Goal: Information Seeking & Learning: Learn about a topic

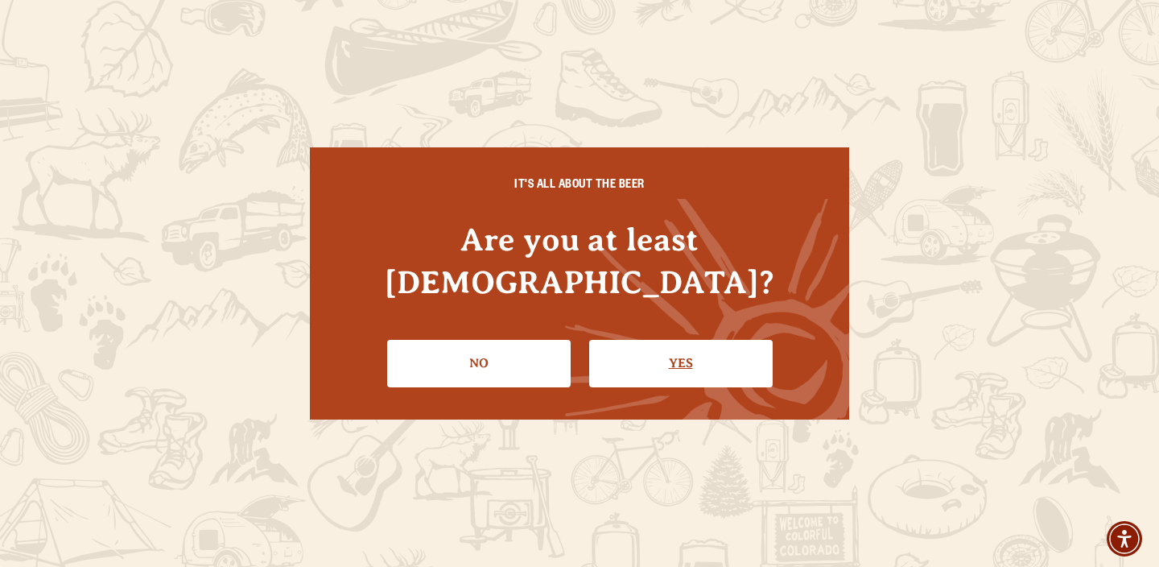
click at [637, 340] on link "Yes" at bounding box center [680, 363] width 183 height 47
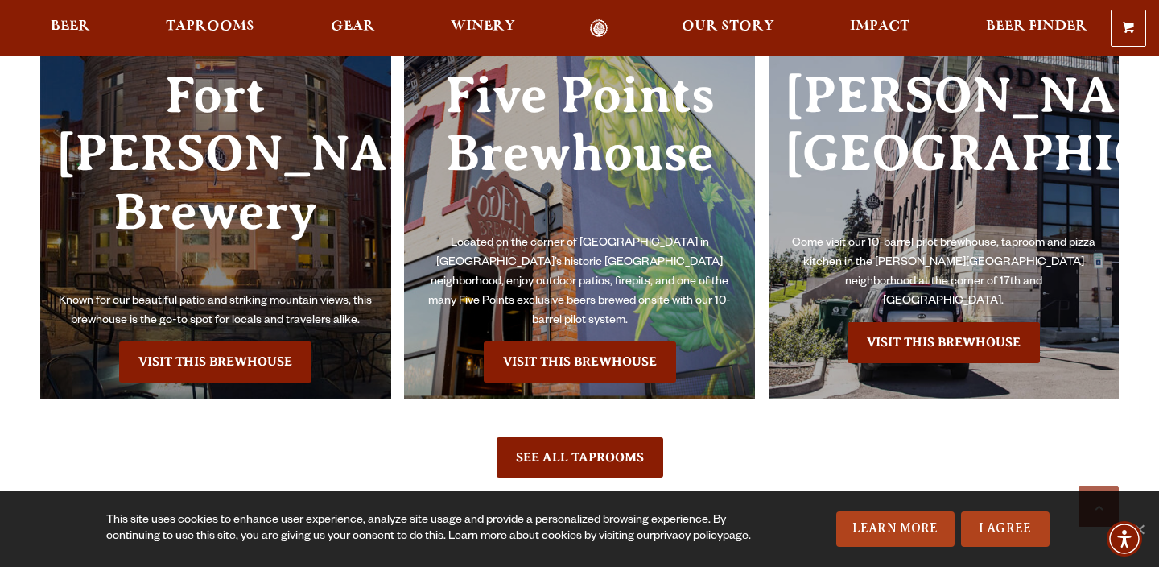
scroll to position [4760, 0]
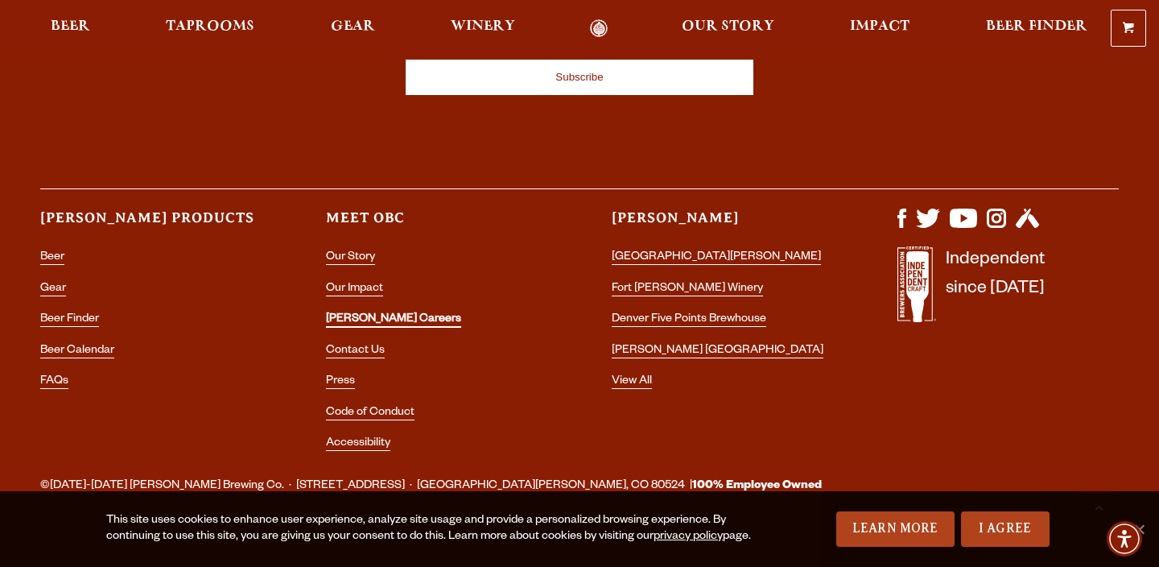
click at [366, 313] on link "[PERSON_NAME] Careers" at bounding box center [393, 320] width 135 height 14
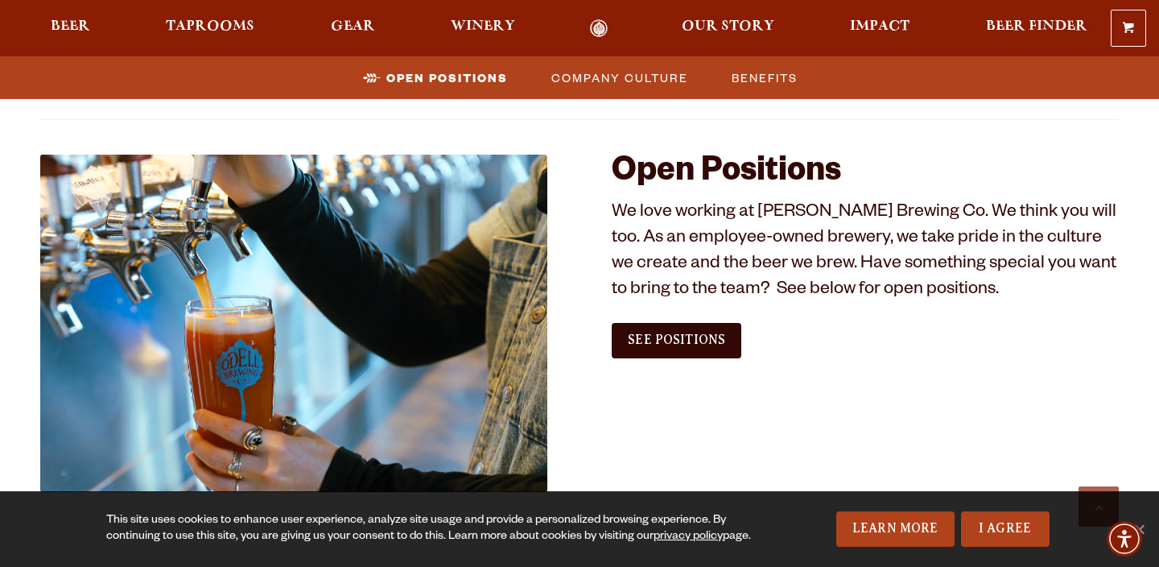
scroll to position [934, 0]
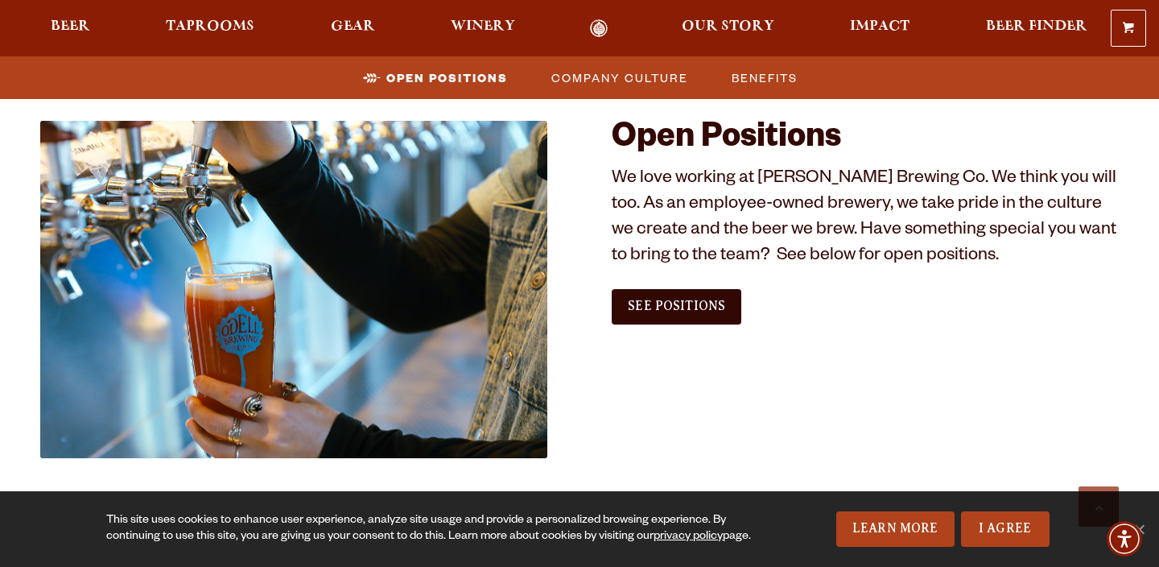
click at [694, 327] on div "Open Positions We love working at [PERSON_NAME] Brewing Co. We think you will t…" at bounding box center [865, 229] width 507 height 216
click at [690, 306] on span "See Positions" at bounding box center [676, 306] width 97 height 14
